Goal: Information Seeking & Learning: Learn about a topic

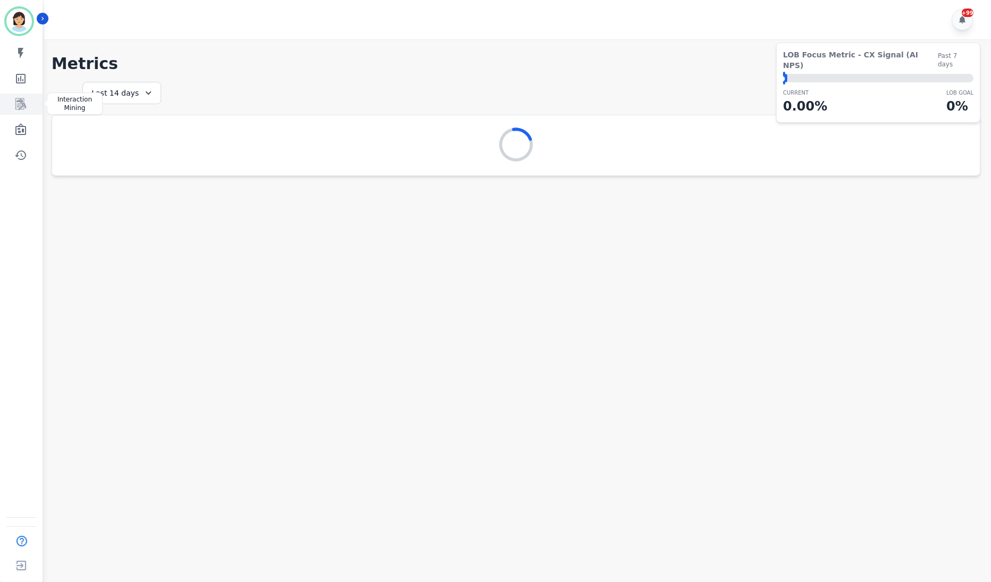
click at [18, 101] on icon "Sidebar" at bounding box center [20, 104] width 13 height 13
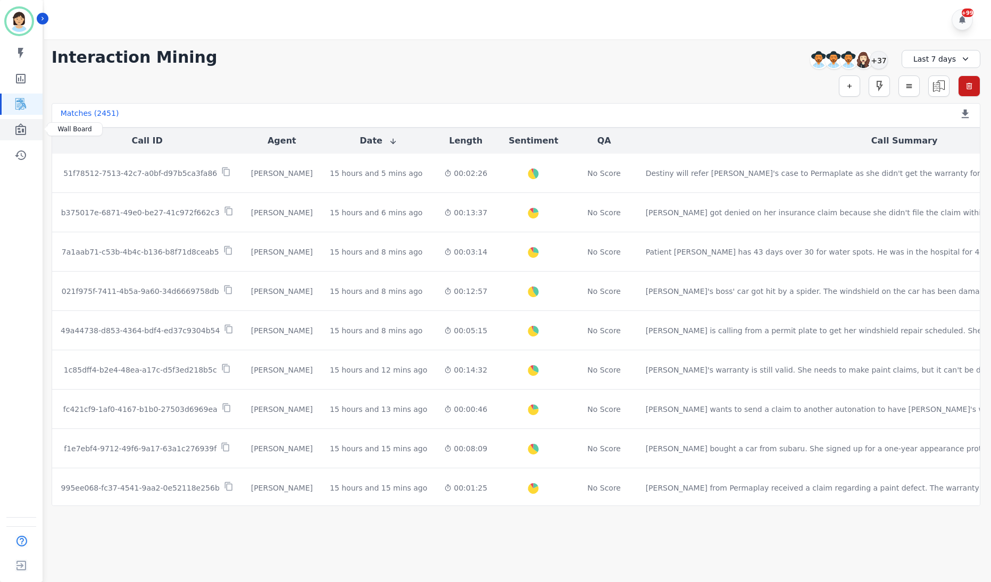
click at [18, 136] on icon "Sidebar" at bounding box center [20, 129] width 13 height 13
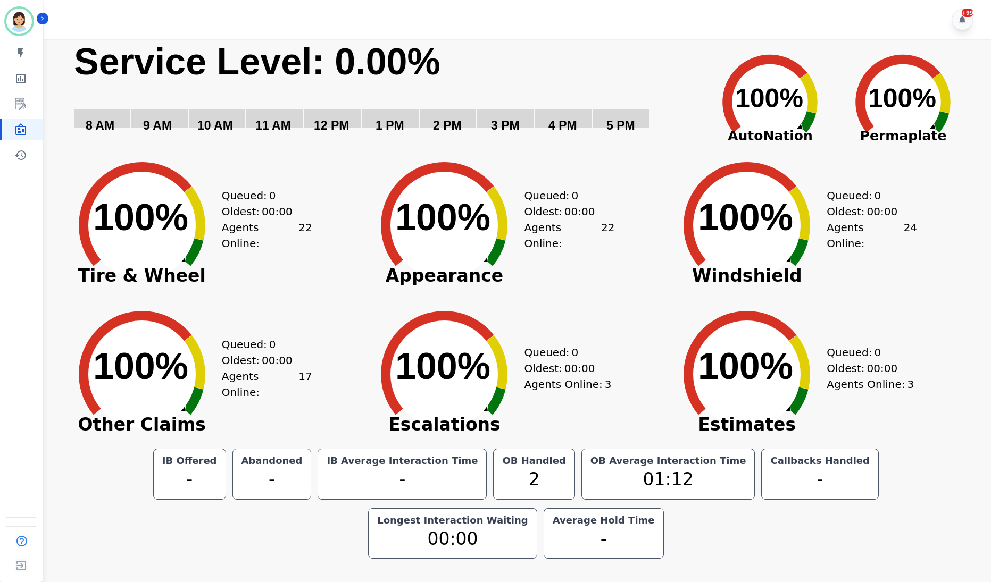
click at [348, 281] on div "Created with Highcharts 10.3.3 100% ​ 100% Tire & Wheel Queued: 0 Oldest: 00:00…" at bounding box center [213, 217] width 303 height 149
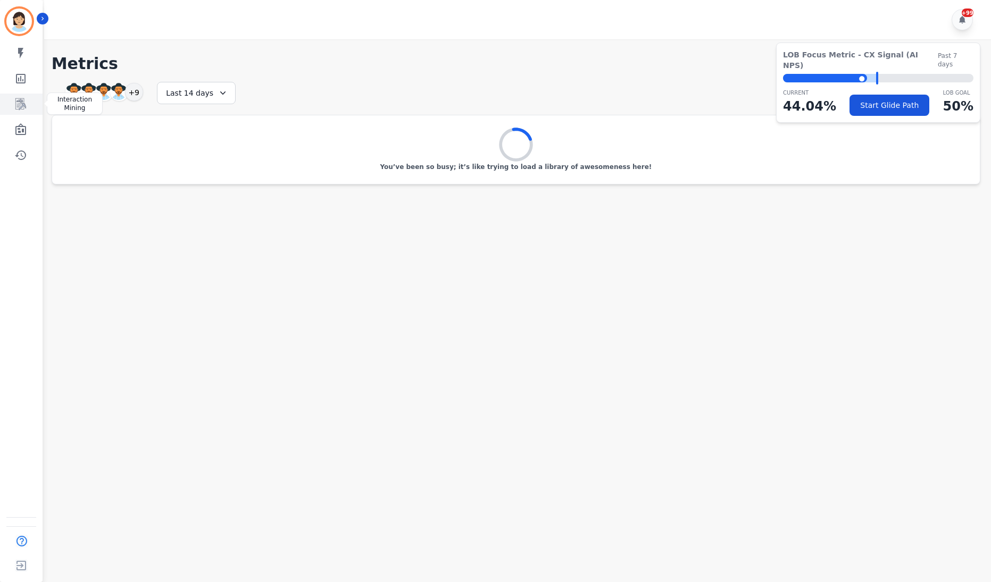
click at [26, 107] on icon "Sidebar" at bounding box center [20, 104] width 13 height 13
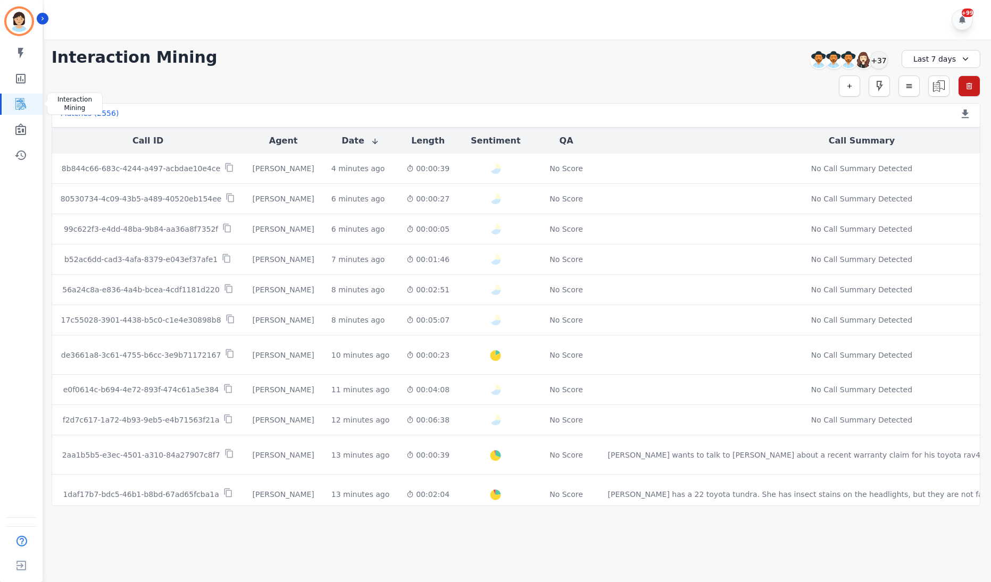
click at [26, 105] on icon "Sidebar" at bounding box center [20, 104] width 13 height 13
click at [22, 83] on icon "Sidebar" at bounding box center [20, 78] width 13 height 13
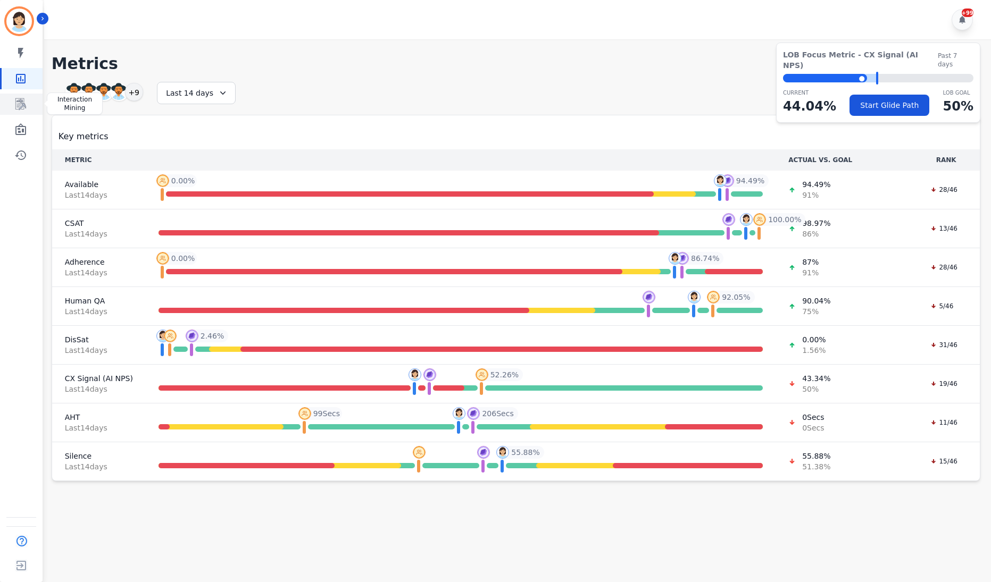
click at [18, 98] on icon "Sidebar" at bounding box center [20, 104] width 13 height 13
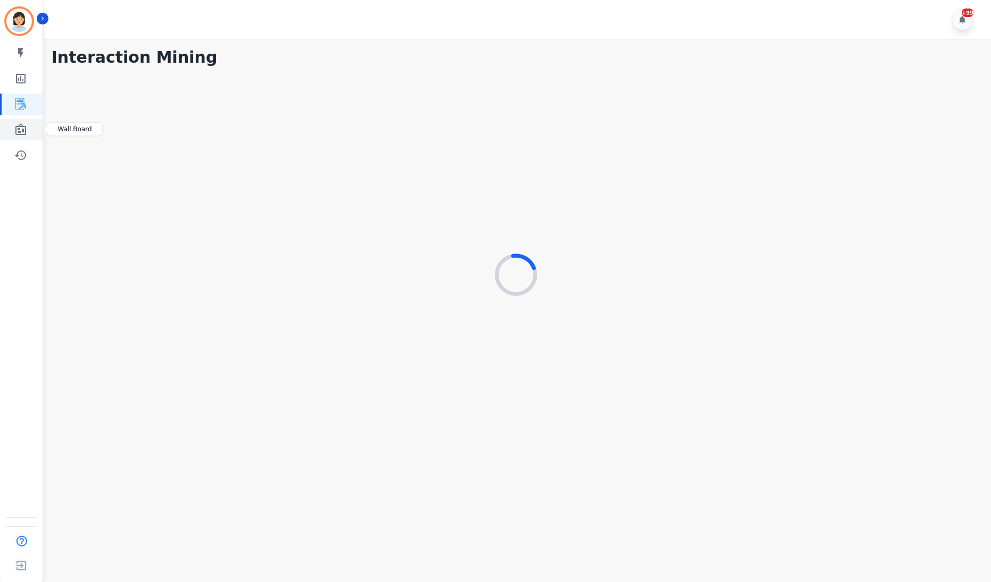
click at [24, 130] on icon "Sidebar" at bounding box center [20, 129] width 11 height 12
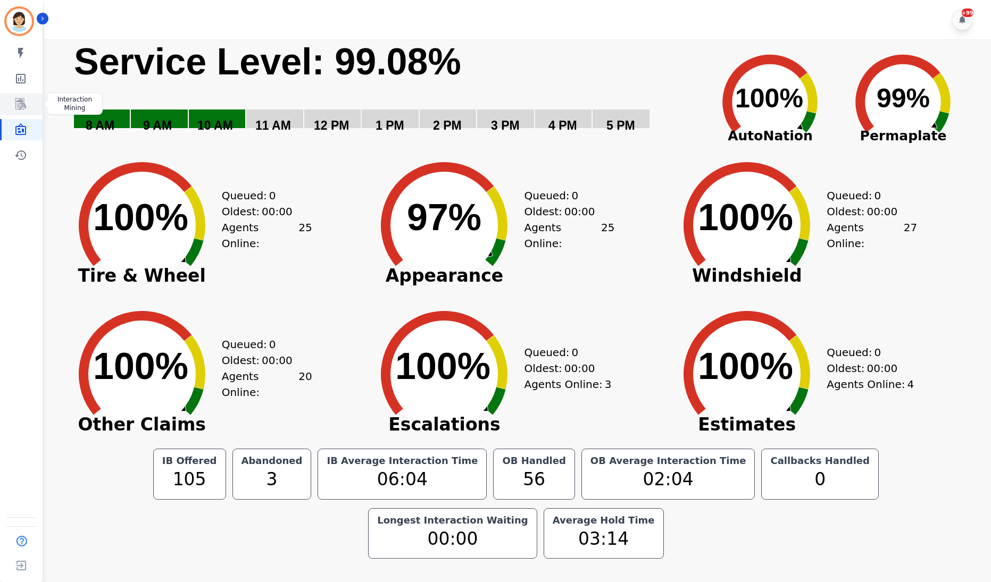
click at [27, 106] on link "Sidebar" at bounding box center [22, 104] width 41 height 21
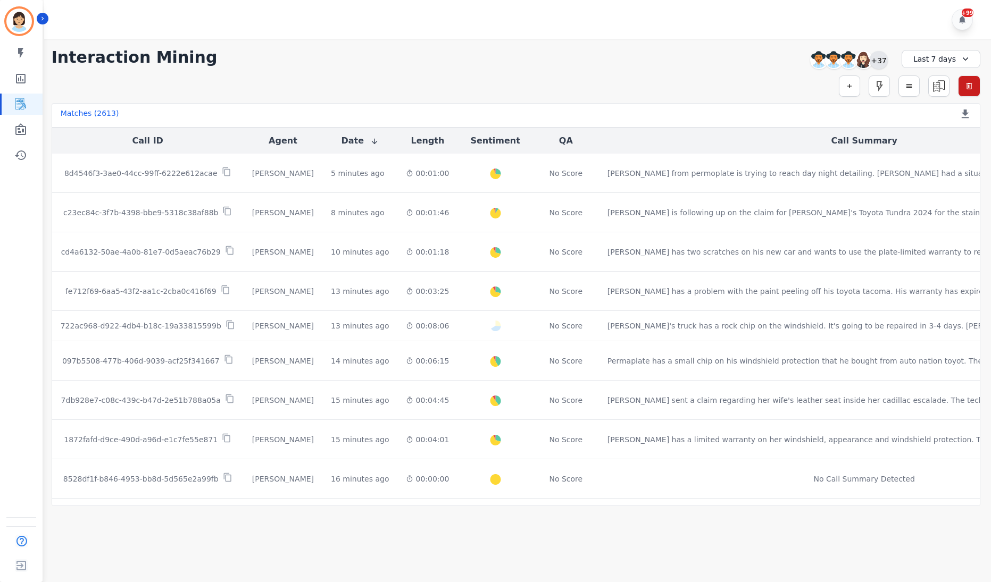
click at [876, 61] on div "+37" at bounding box center [879, 60] width 18 height 18
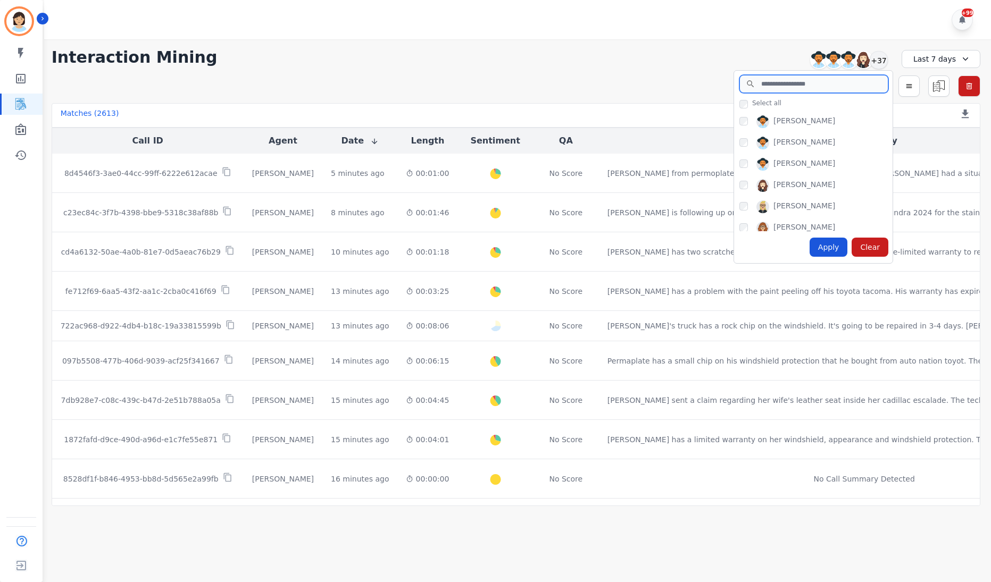
click at [873, 83] on input "search" at bounding box center [813, 84] width 149 height 18
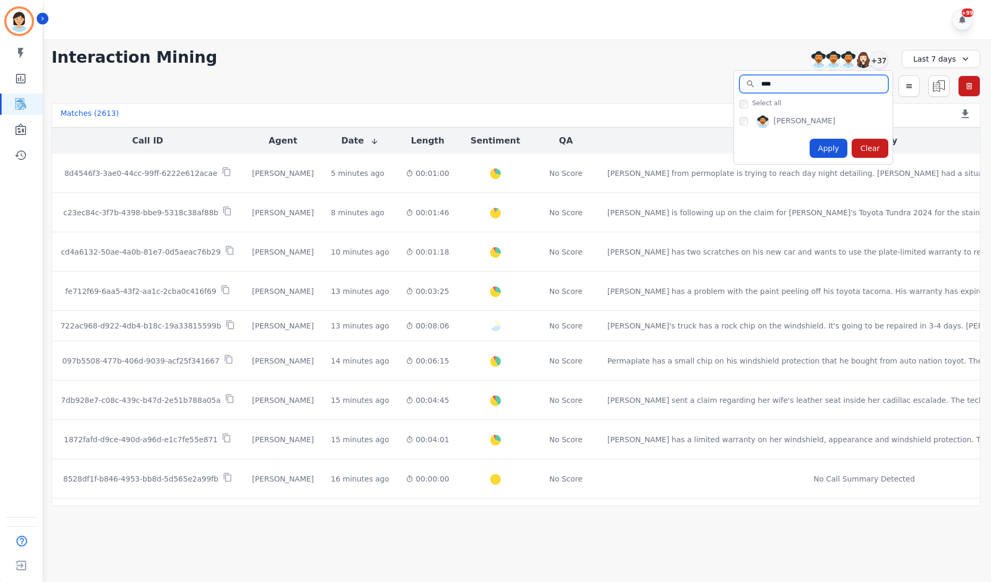
type input "****"
click at [832, 147] on div "Apply" at bounding box center [828, 148] width 38 height 19
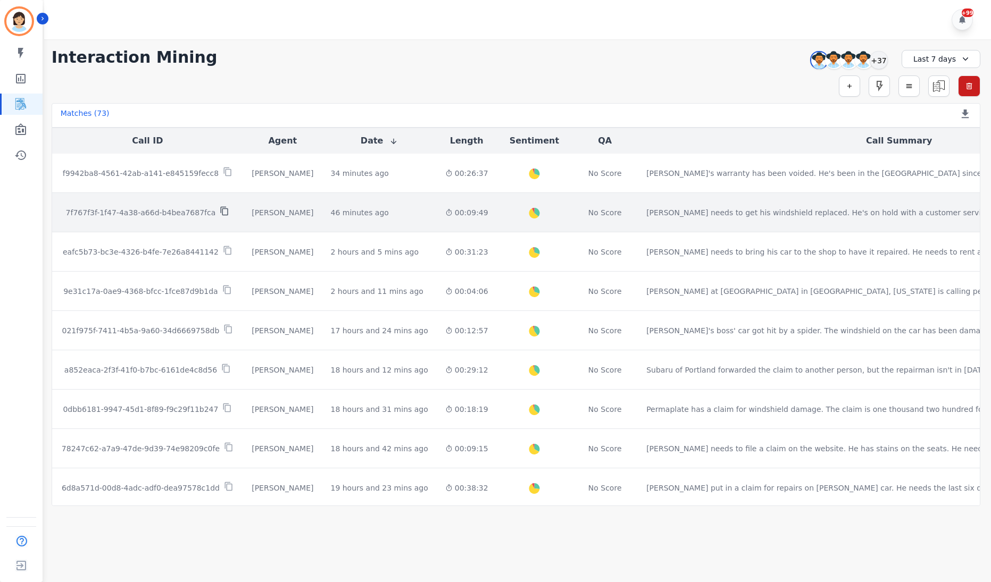
click at [220, 212] on icon at bounding box center [225, 211] width 10 height 10
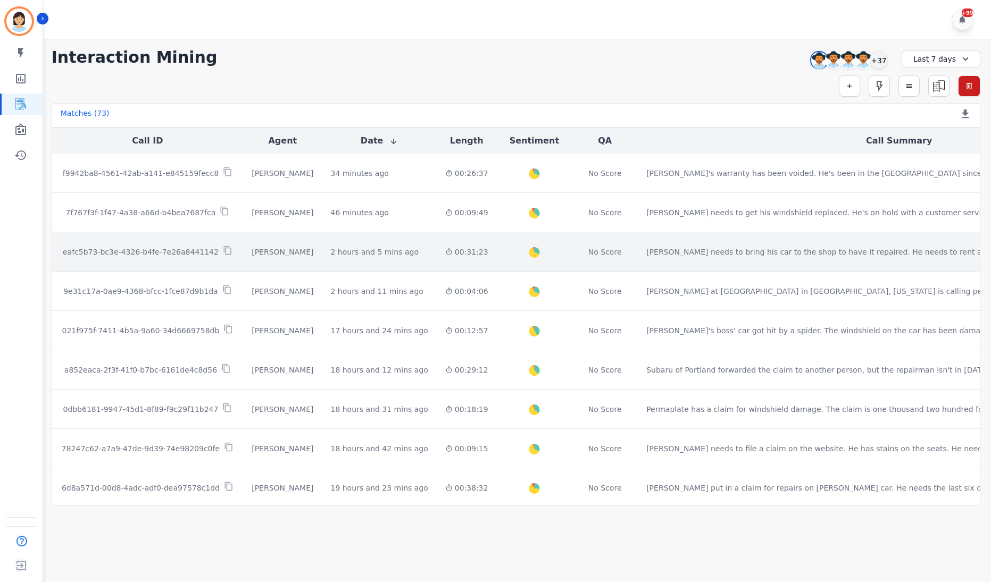
click at [217, 249] on div "eafc5b73-bc3e-4326-b4fe-7e26a8441142" at bounding box center [148, 252] width 174 height 12
click at [223, 249] on icon at bounding box center [228, 251] width 10 height 10
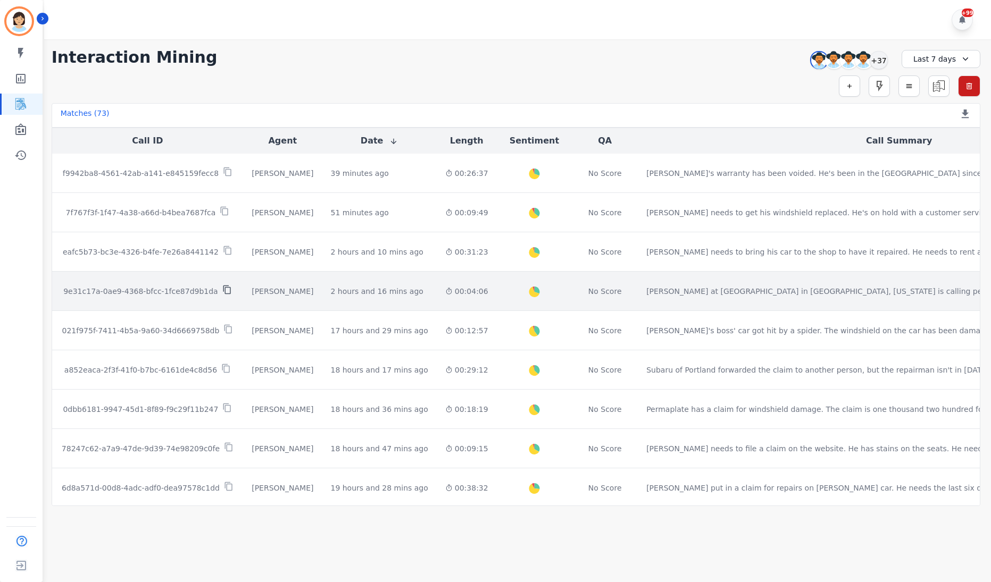
click at [222, 293] on icon at bounding box center [227, 290] width 10 height 10
drag, startPoint x: 212, startPoint y: 294, endPoint x: 223, endPoint y: 304, distance: 15.1
click at [222, 294] on icon at bounding box center [227, 290] width 10 height 10
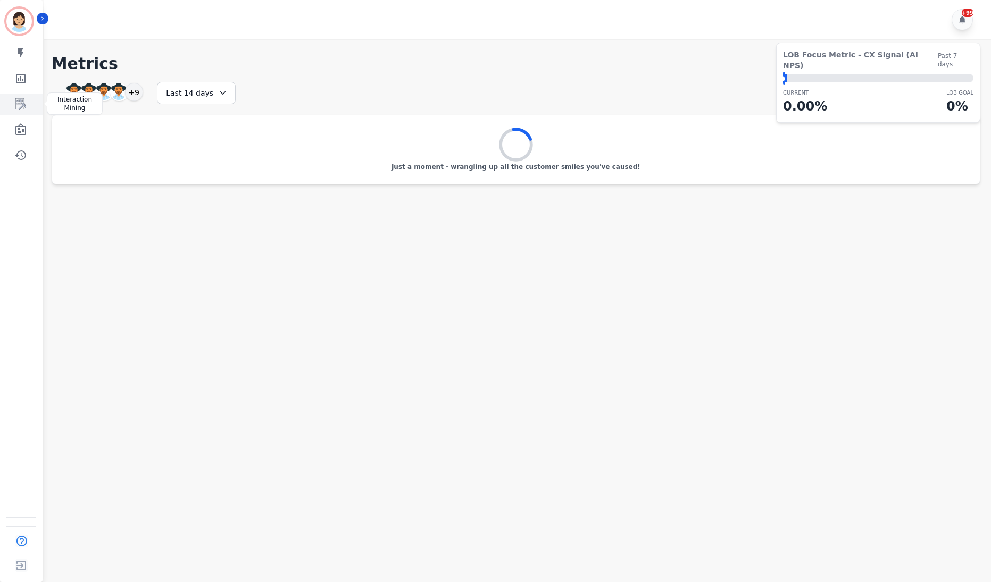
click at [29, 107] on link "Sidebar" at bounding box center [22, 104] width 41 height 21
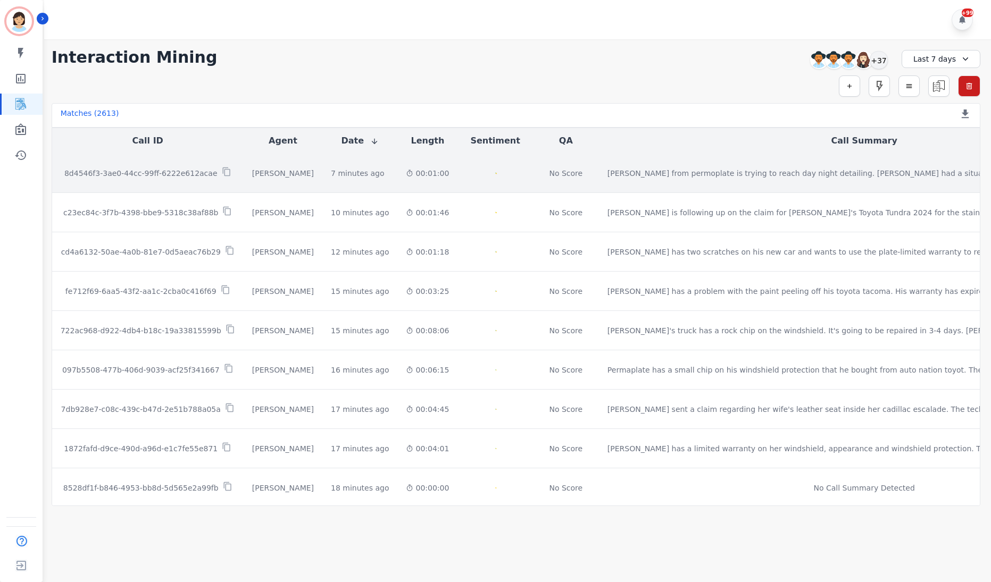
click at [151, 178] on p "8d4546f3-3ae0-44cc-99ff-6222e612acae" at bounding box center [140, 173] width 153 height 11
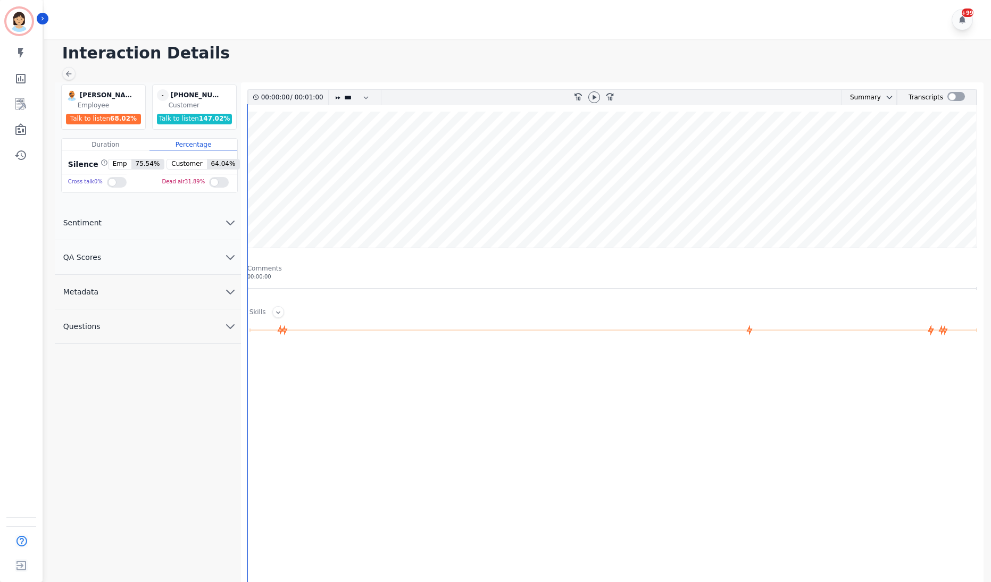
click at [519, 26] on div "+99" at bounding box center [519, 19] width 950 height 39
click at [948, 99] on div at bounding box center [956, 96] width 18 height 9
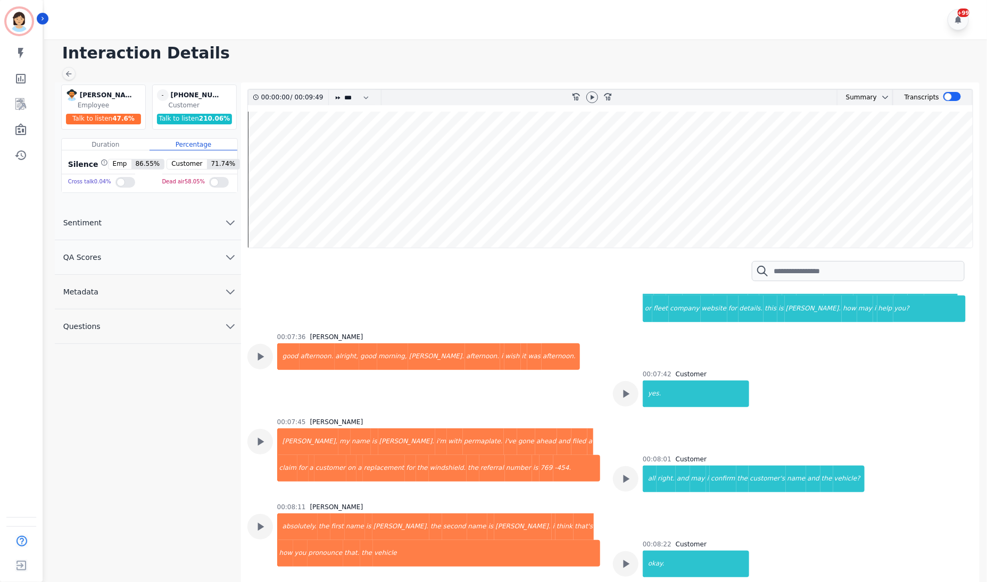
scroll to position [3430, 0]
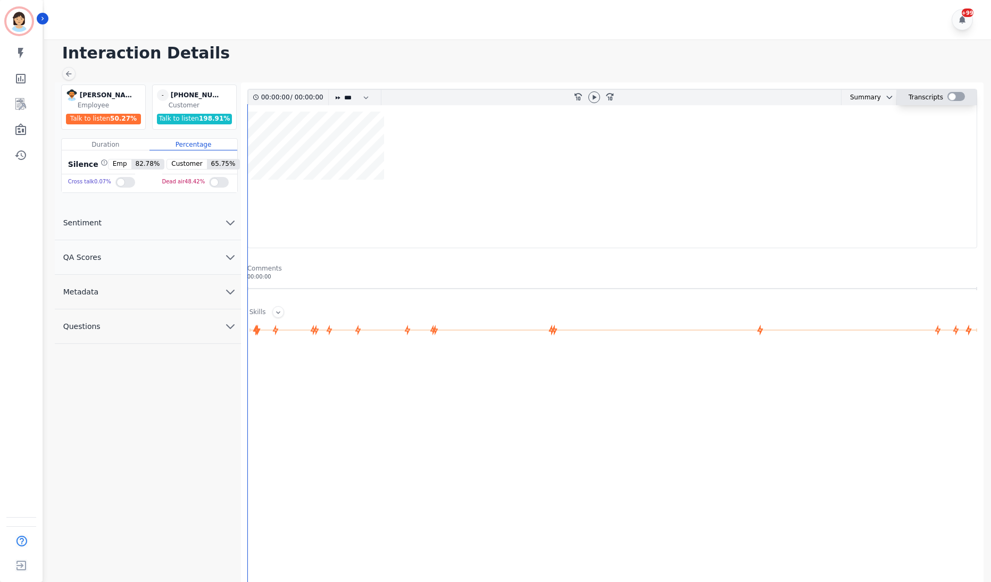
click at [960, 91] on div at bounding box center [956, 97] width 18 height 15
click at [959, 93] on div at bounding box center [956, 96] width 18 height 9
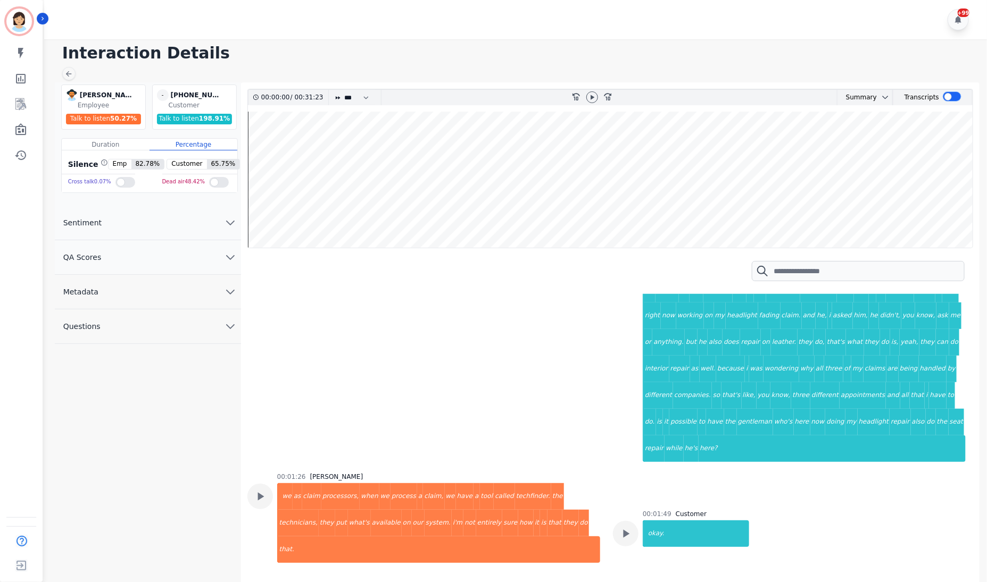
scroll to position [399, 0]
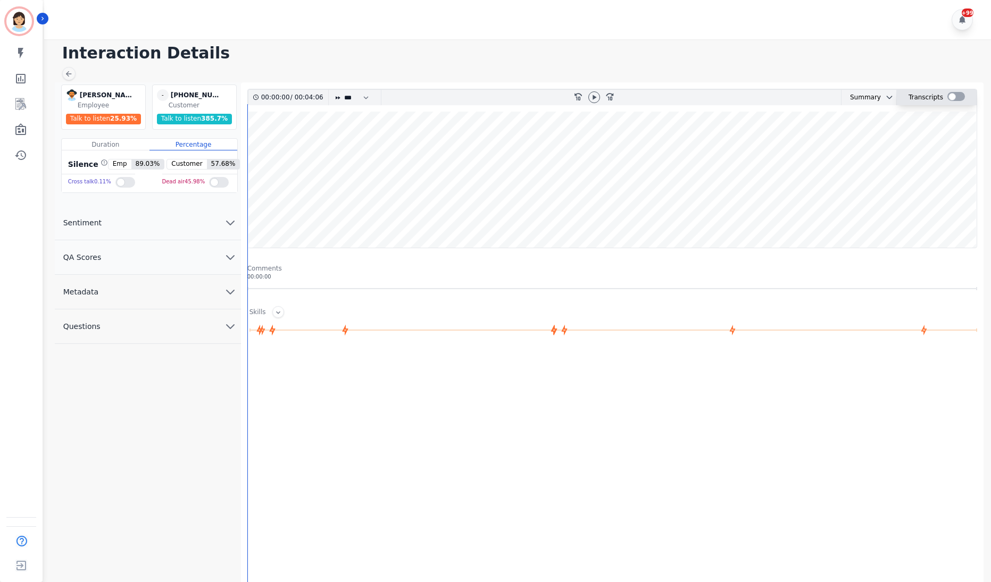
click at [948, 99] on div at bounding box center [956, 96] width 18 height 9
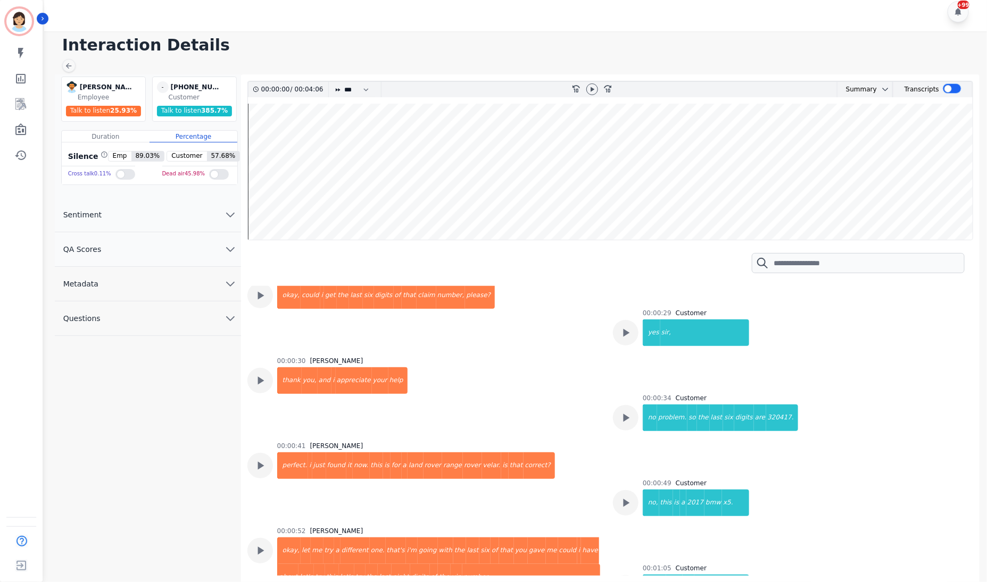
scroll to position [239, 0]
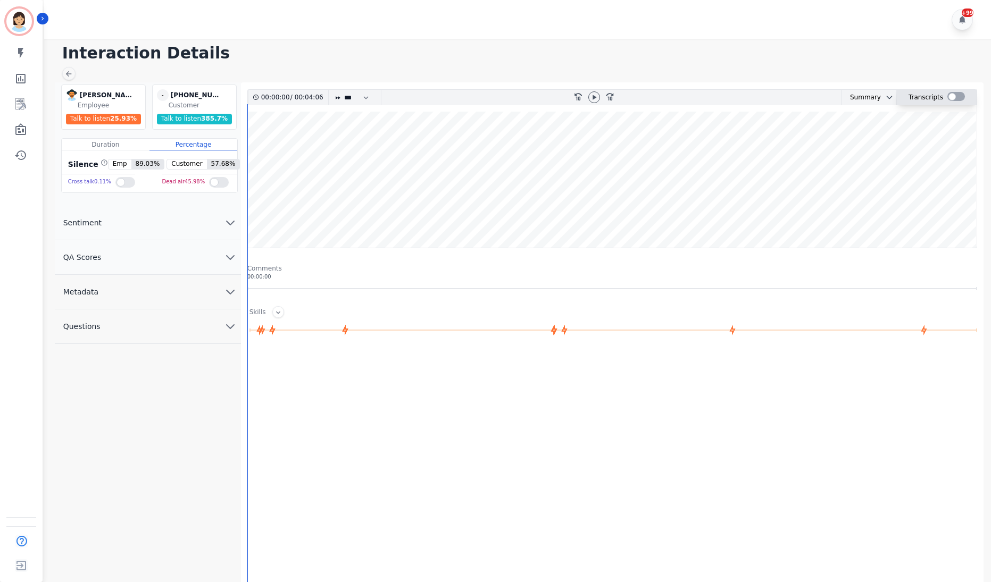
click at [955, 96] on div at bounding box center [956, 96] width 18 height 9
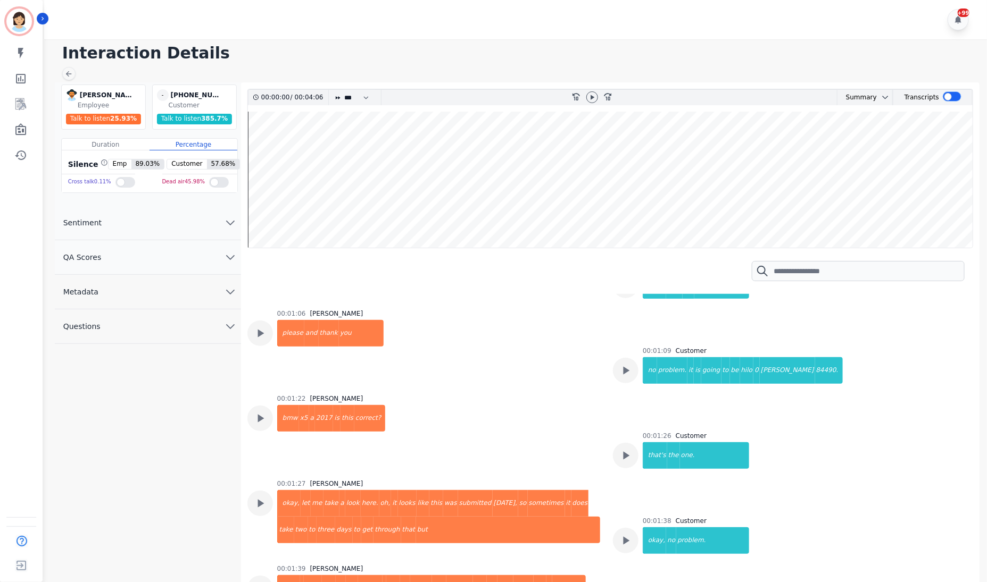
scroll to position [479, 0]
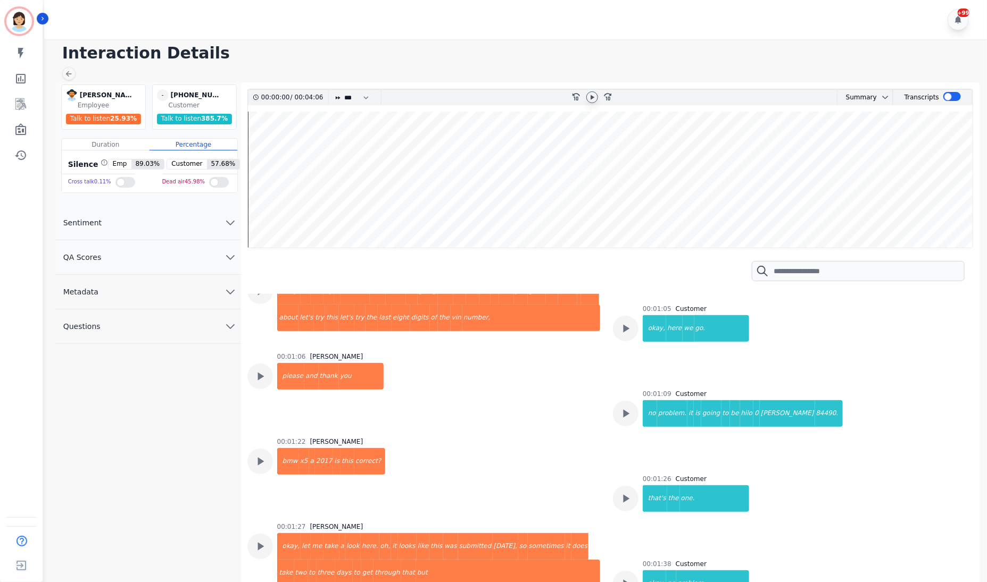
click at [589, 97] on icon at bounding box center [592, 97] width 9 height 9
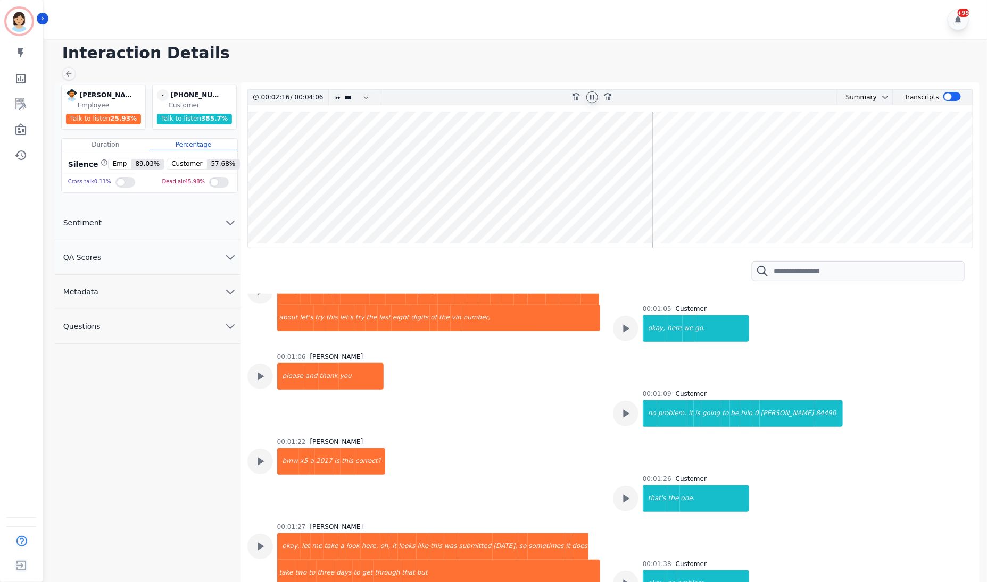
click at [594, 96] on icon at bounding box center [592, 97] width 4 height 5
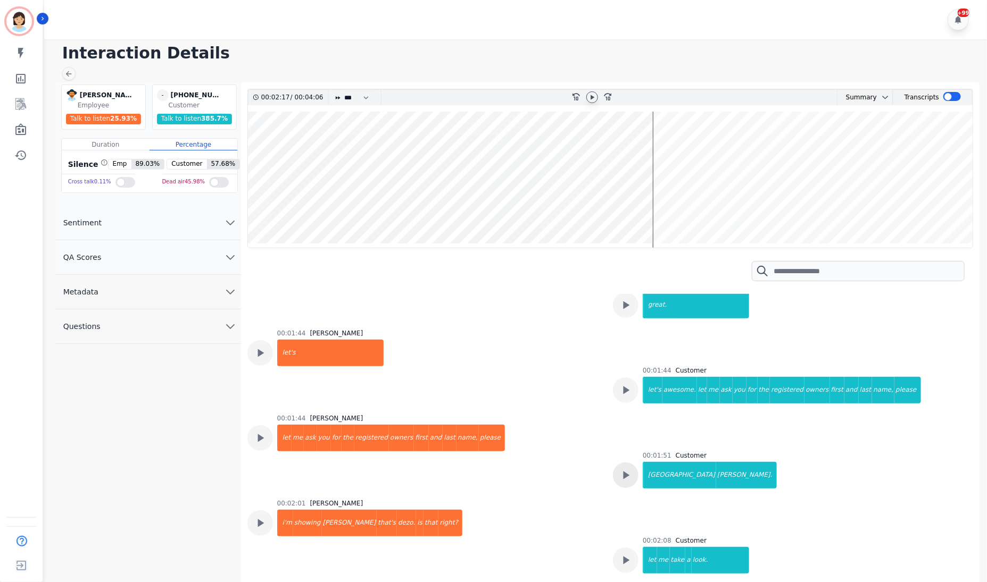
scroll to position [878, 0]
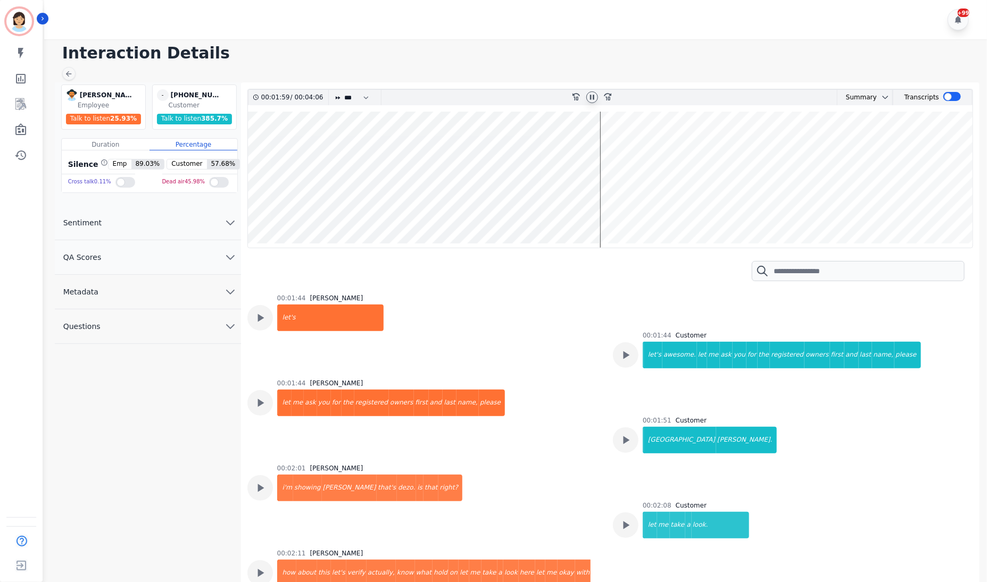
click at [590, 102] on icon at bounding box center [592, 97] width 9 height 9
click at [831, 54] on h1 "Interaction Details" at bounding box center [519, 53] width 914 height 19
click at [595, 94] on icon at bounding box center [592, 97] width 9 height 9
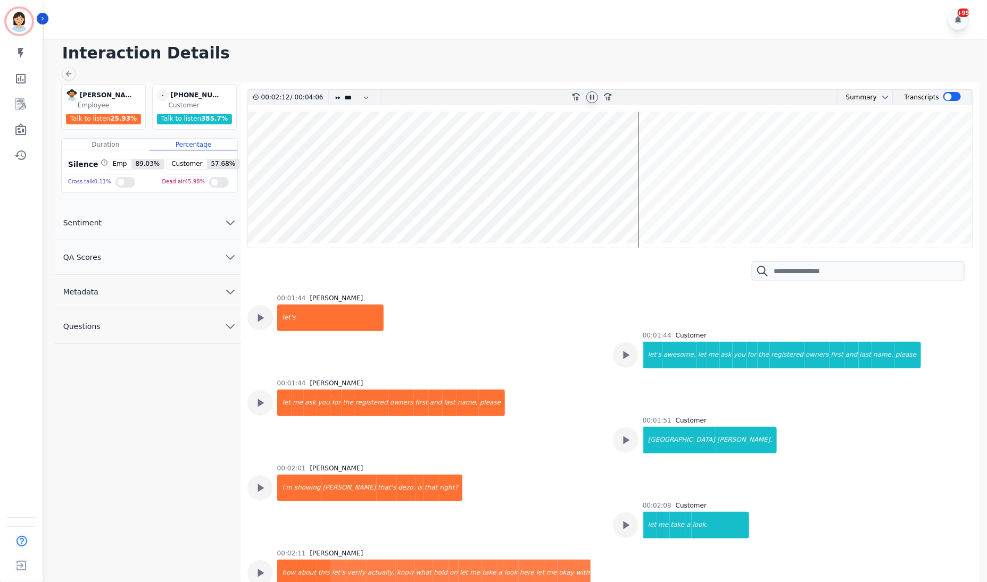
click at [611, 206] on wave at bounding box center [610, 180] width 724 height 136
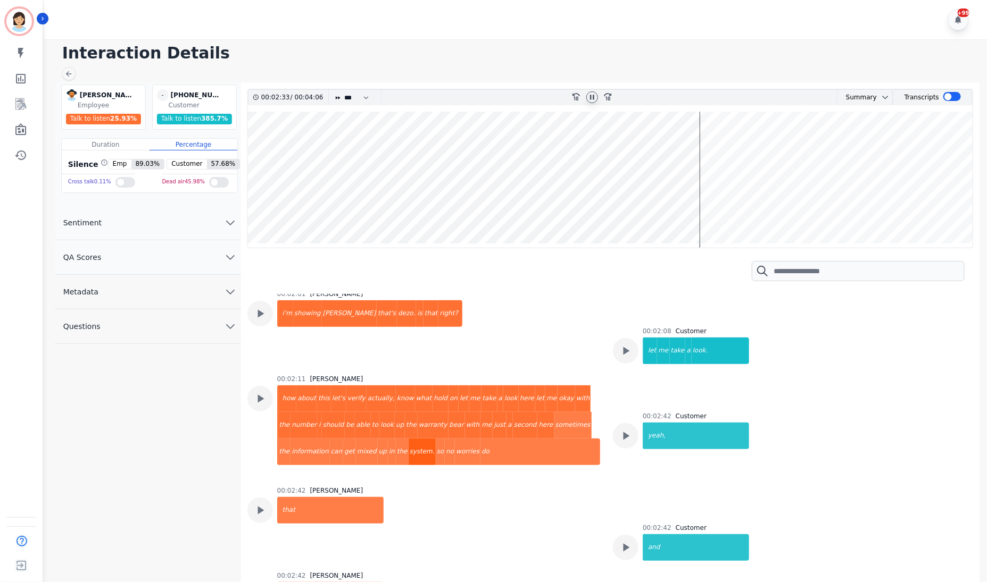
click at [408, 439] on div "system." at bounding box center [421, 452] width 27 height 27
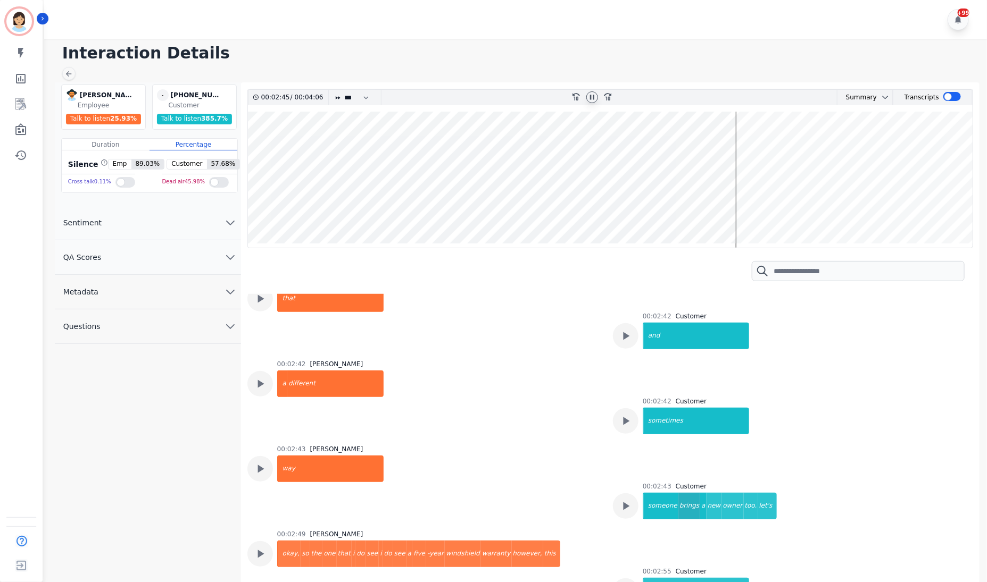
scroll to position [1291, 0]
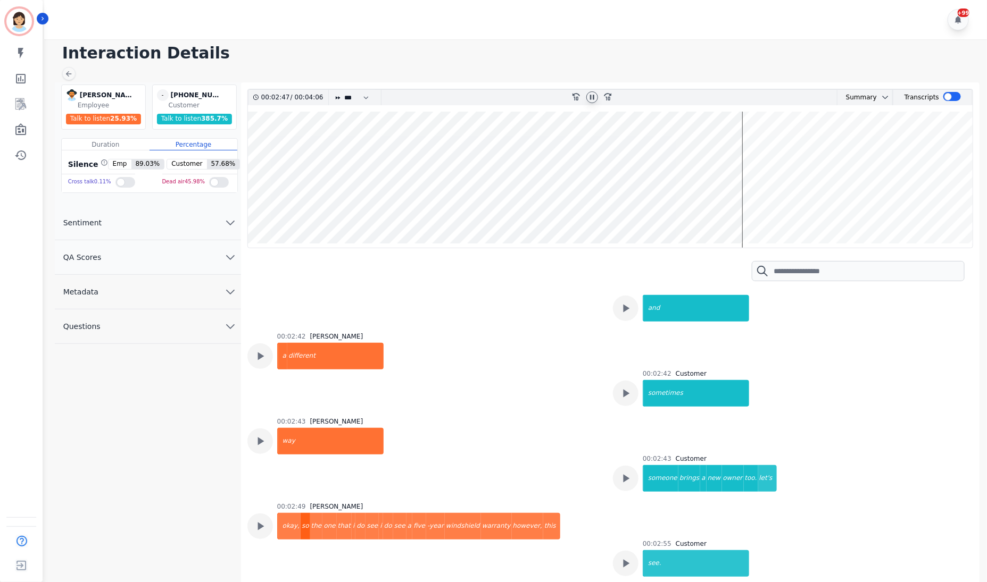
click at [300, 513] on div "so" at bounding box center [305, 526] width 10 height 27
click at [412, 513] on div "five" at bounding box center [419, 526] width 14 height 27
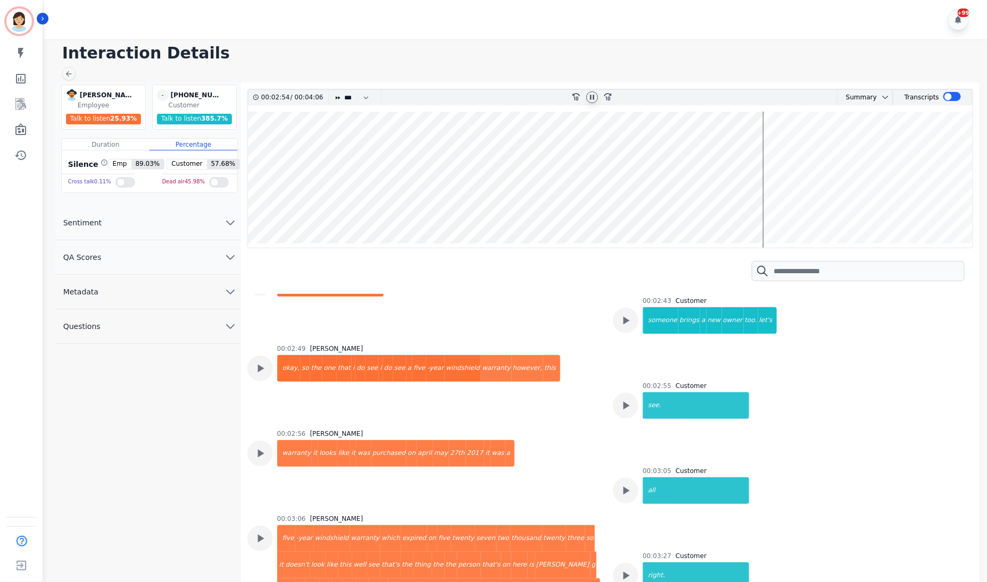
scroll to position [1451, 0]
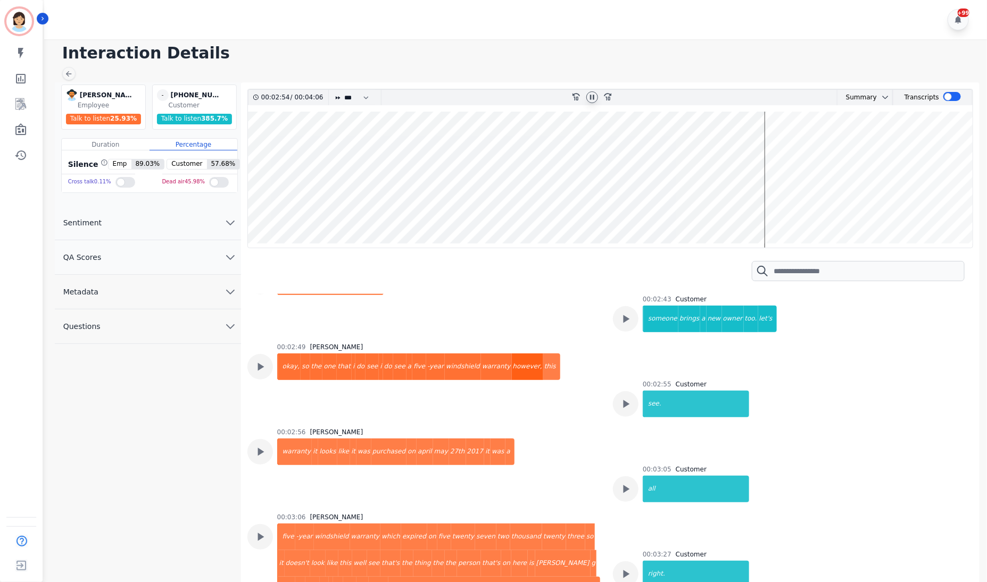
click at [512, 354] on div "however," at bounding box center [527, 367] width 31 height 27
click at [371, 439] on div "purchased" at bounding box center [389, 452] width 36 height 27
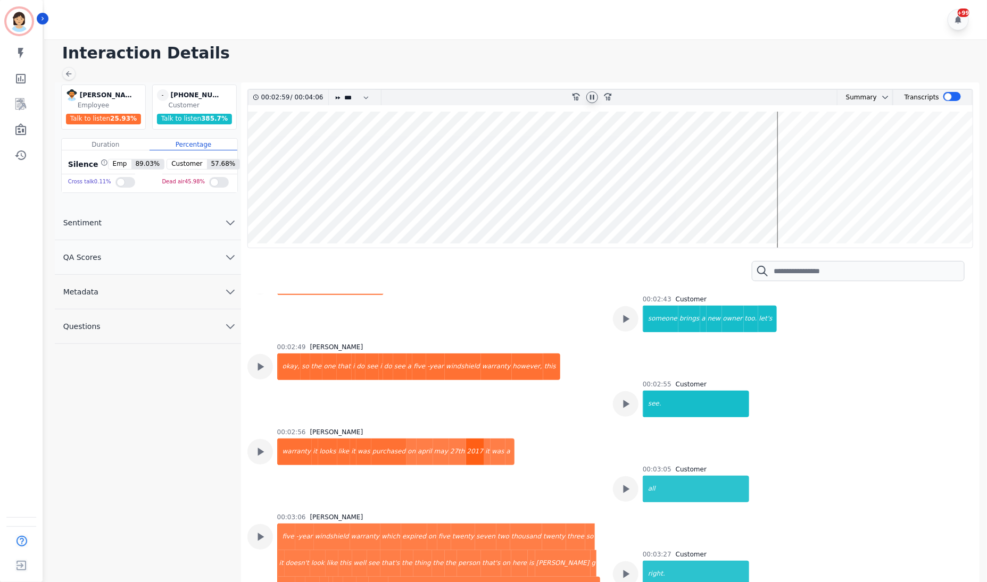
click at [466, 439] on div "2017" at bounding box center [475, 452] width 19 height 27
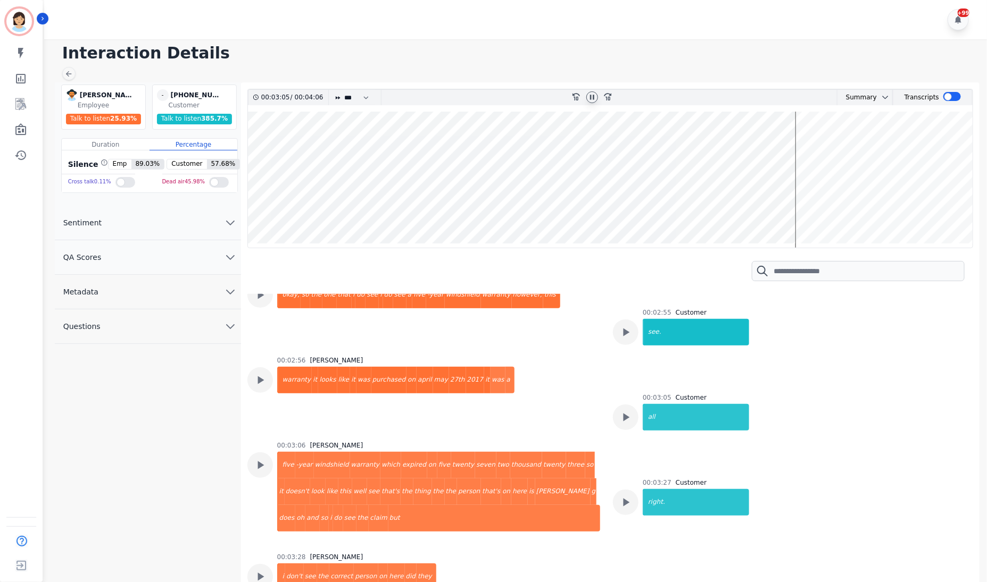
scroll to position [1531, 0]
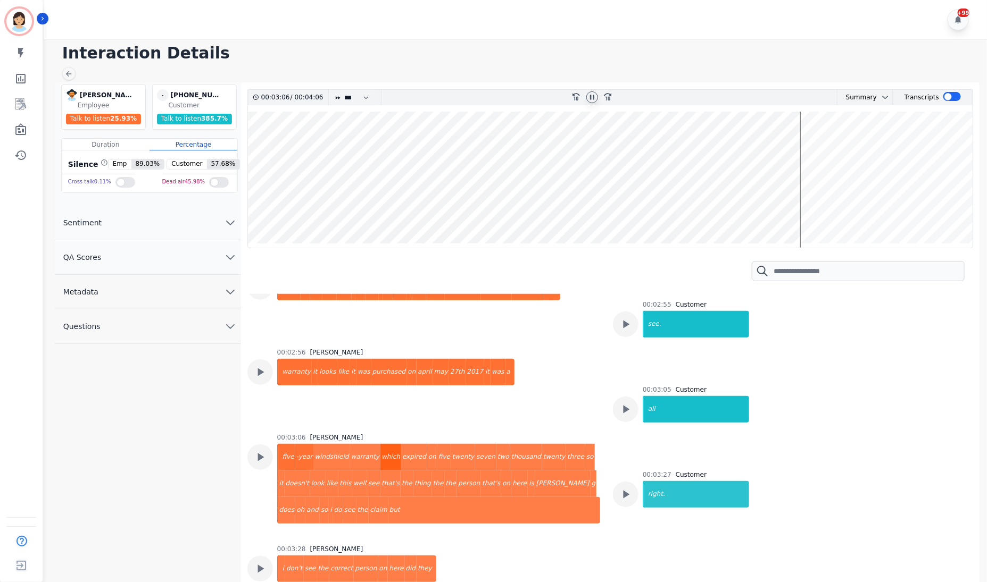
click at [380, 444] on div "which" at bounding box center [390, 457] width 21 height 27
click at [329, 497] on div "so" at bounding box center [325, 510] width 10 height 27
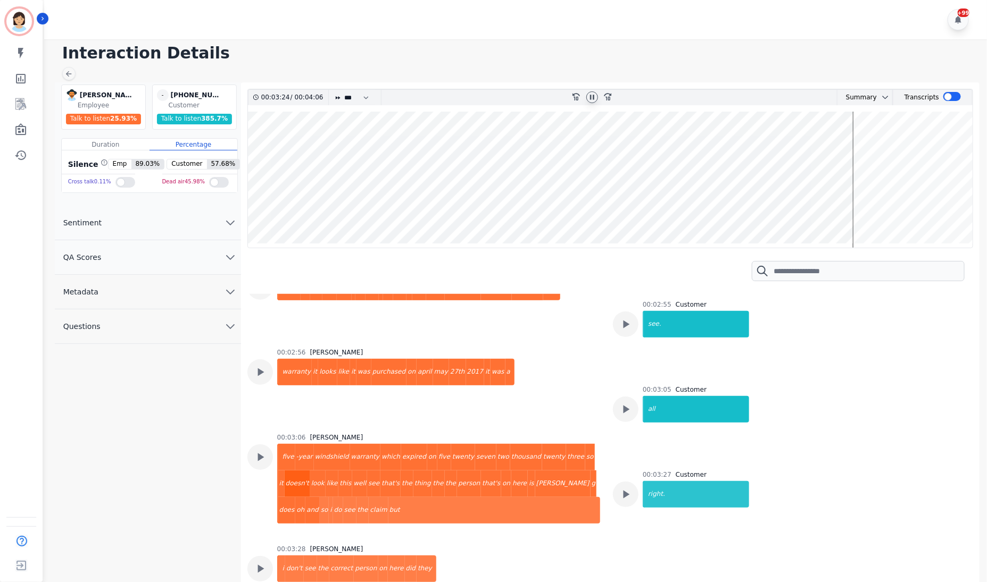
click at [310, 471] on div "doesn't" at bounding box center [298, 484] width 26 height 27
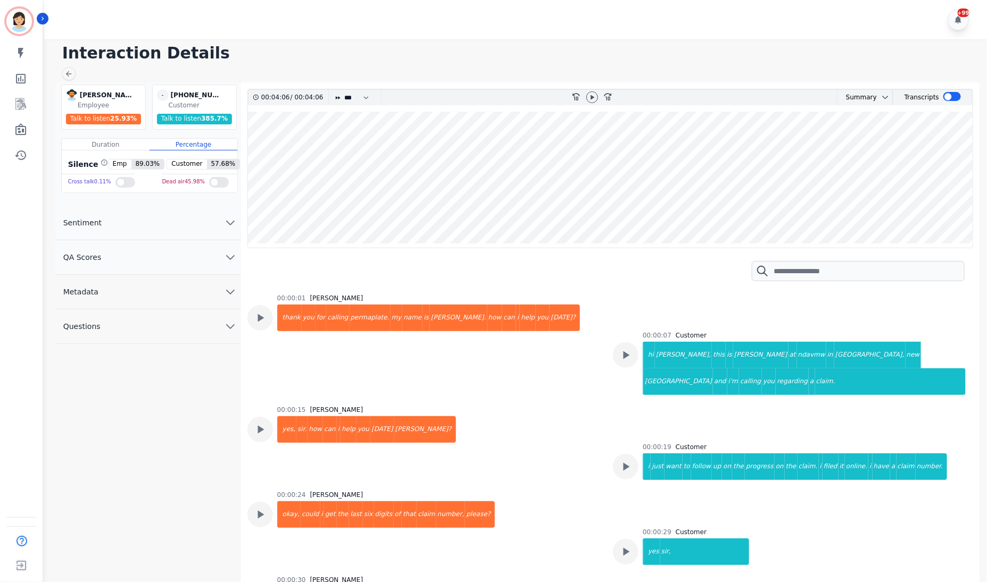
scroll to position [2031, 0]
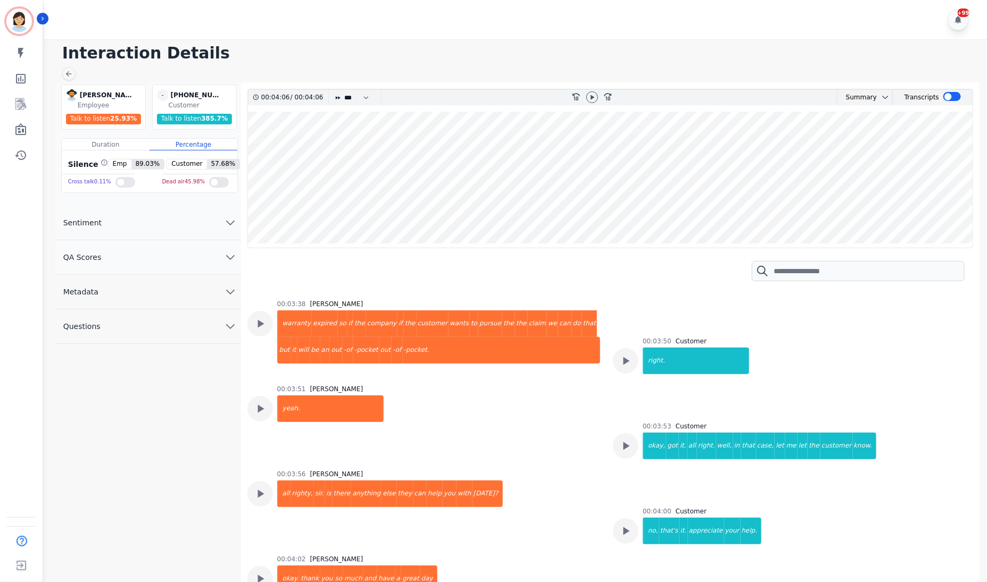
click at [191, 300] on button "Metadata" at bounding box center [148, 292] width 186 height 35
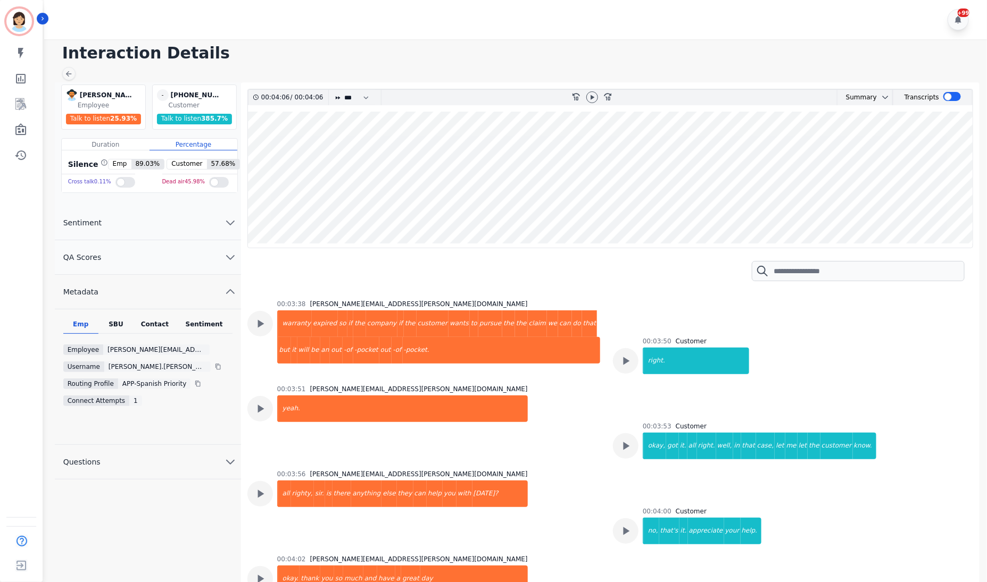
click at [157, 322] on div "Contact" at bounding box center [154, 327] width 43 height 14
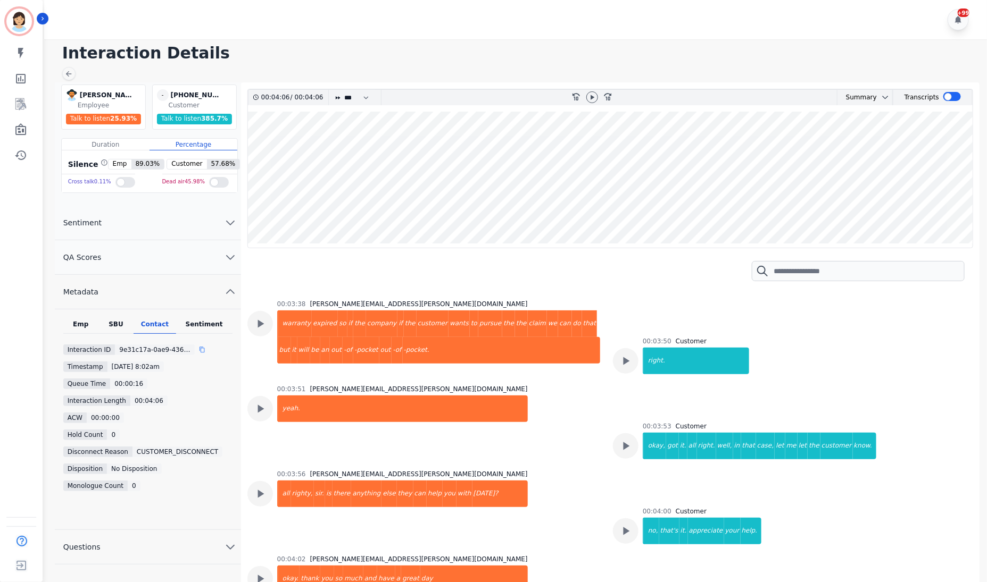
click at [199, 347] on div at bounding box center [206, 350] width 15 height 11
click at [431, 9] on div "+99" at bounding box center [517, 19] width 946 height 39
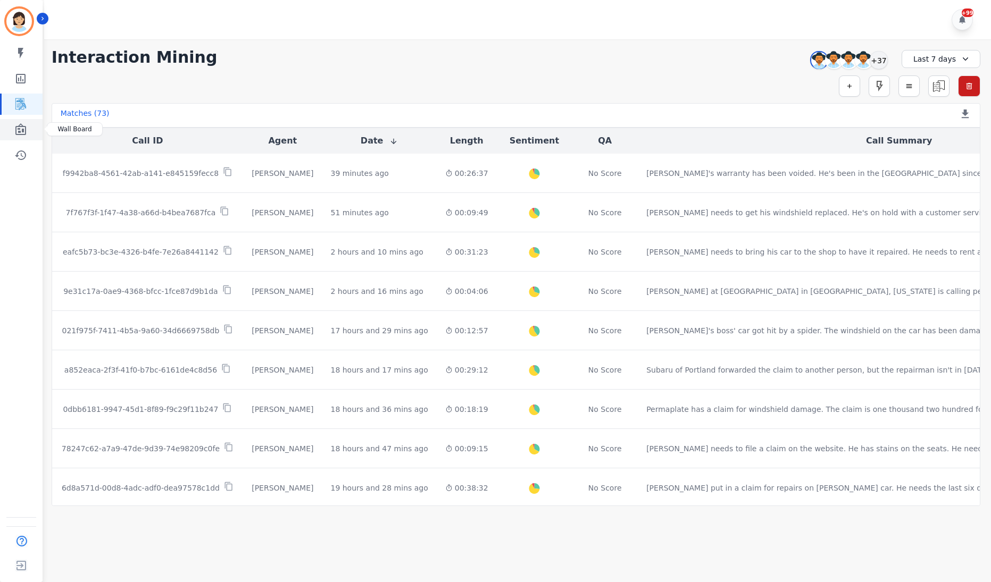
click at [31, 123] on link "Sidebar" at bounding box center [22, 129] width 41 height 21
